Goal: Check status: Check status

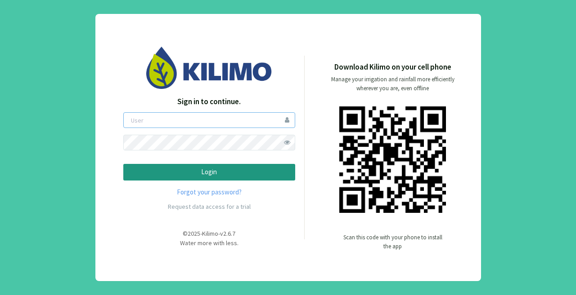
click at [158, 118] on input "email" at bounding box center [209, 120] width 172 height 16
type input "aformosa"
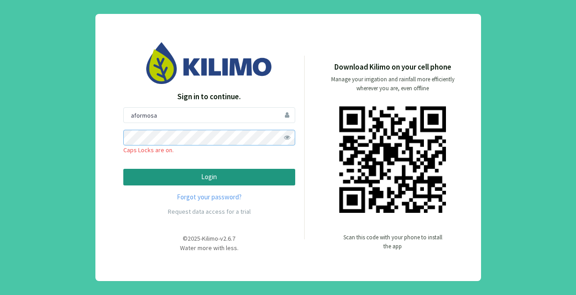
click at [123, 169] on button "Login" at bounding box center [209, 177] width 172 height 17
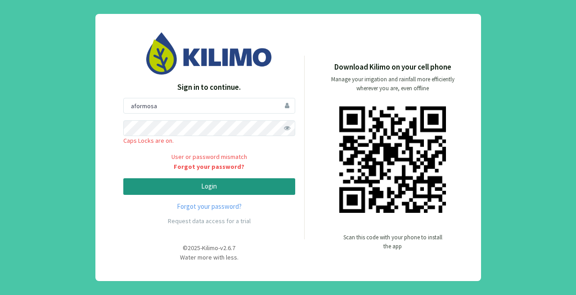
click at [288, 128] on span at bounding box center [287, 129] width 16 height 16
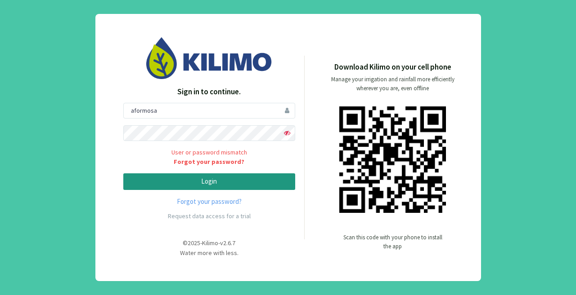
click at [200, 182] on p "Login" at bounding box center [209, 182] width 156 height 10
click at [123, 174] on button "Login" at bounding box center [209, 182] width 172 height 17
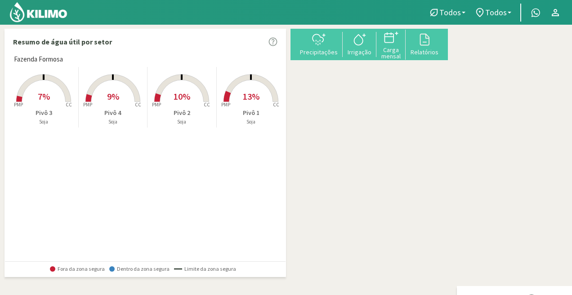
click at [520, 162] on icon at bounding box center [549, 133] width 58 height 58
click at [181, 98] on span "10%" at bounding box center [182, 96] width 17 height 11
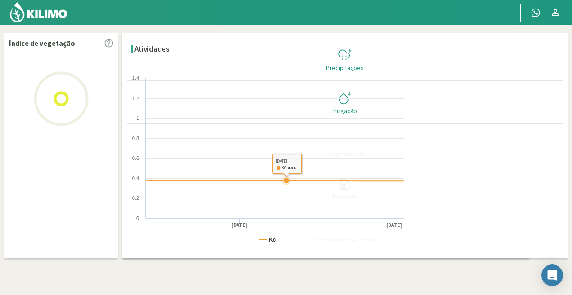
select select "1: Object"
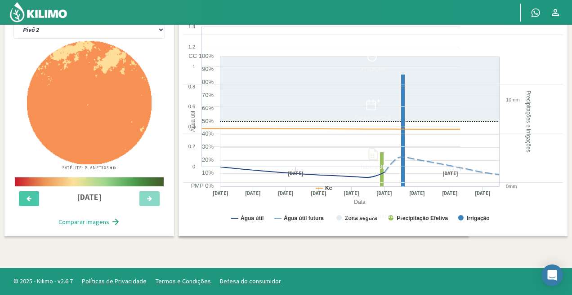
scroll to position [311, 0]
click at [147, 202] on icon at bounding box center [149, 199] width 5 height 6
click at [24, 207] on button at bounding box center [29, 199] width 20 height 15
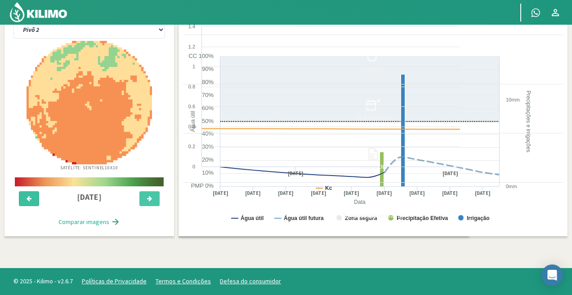
click at [24, 207] on button at bounding box center [29, 199] width 20 height 15
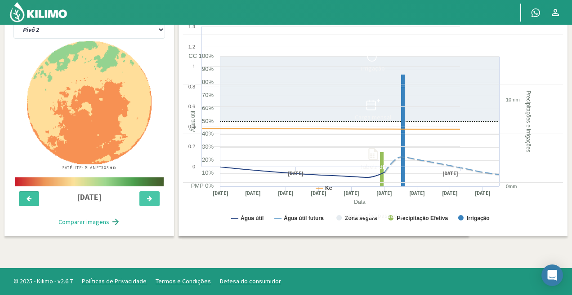
click at [24, 207] on button at bounding box center [29, 199] width 20 height 15
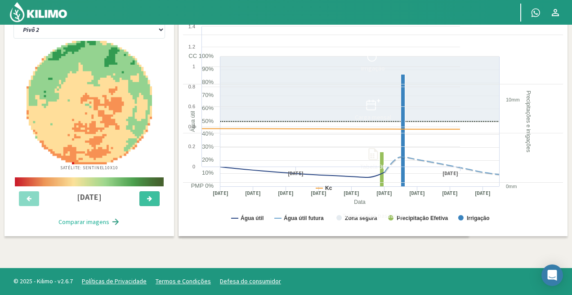
click at [139, 207] on button at bounding box center [149, 199] width 20 height 15
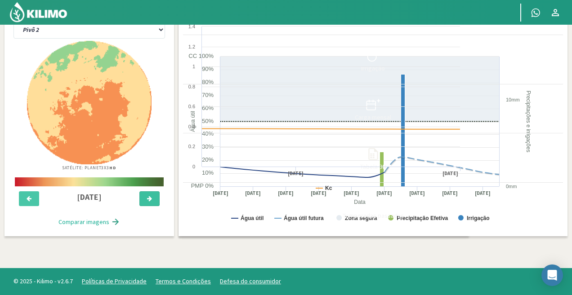
click at [139, 207] on button at bounding box center [149, 199] width 20 height 15
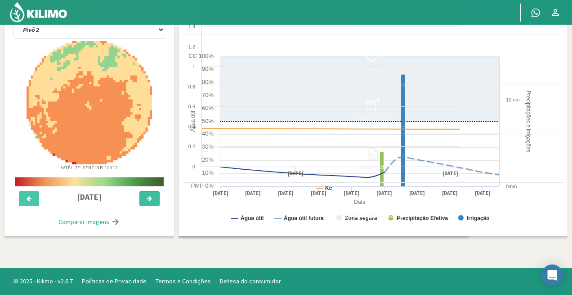
click at [147, 202] on icon at bounding box center [149, 199] width 5 height 6
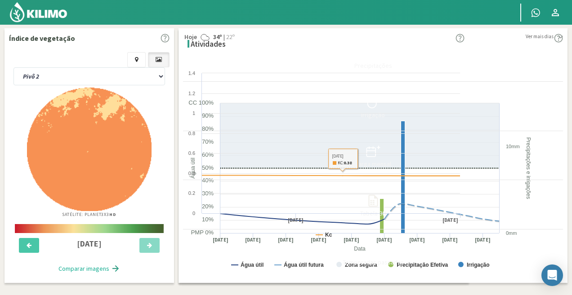
scroll to position [0, 0]
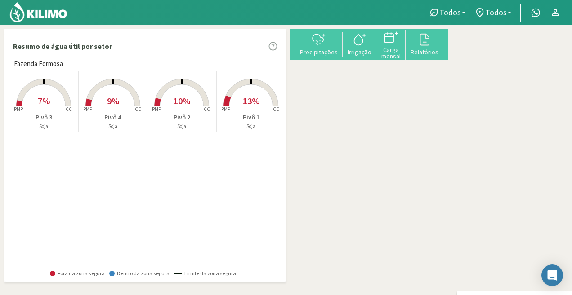
click at [432, 44] on icon at bounding box center [424, 39] width 14 height 14
